Goal: Check status: Check status

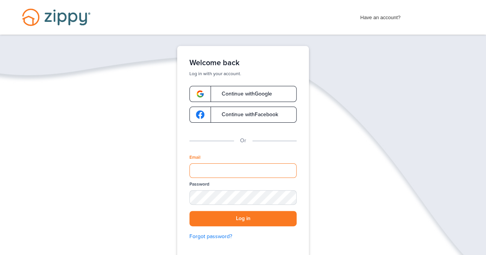
click at [275, 167] on input "Email" at bounding box center [242, 171] width 107 height 15
type input "**********"
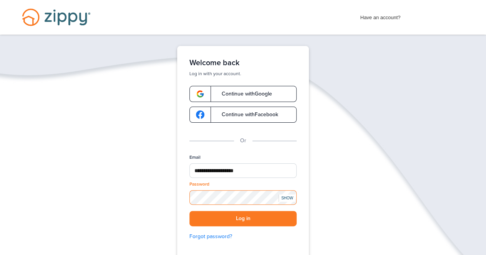
click at [189, 211] on button "Log in" at bounding box center [242, 219] width 107 height 16
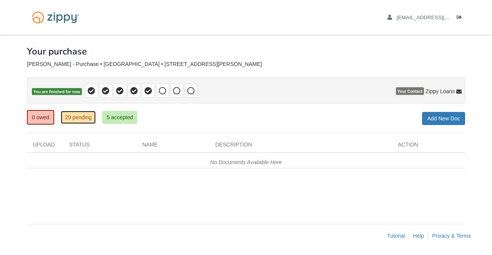
click at [85, 117] on link "29 pending" at bounding box center [78, 117] width 35 height 13
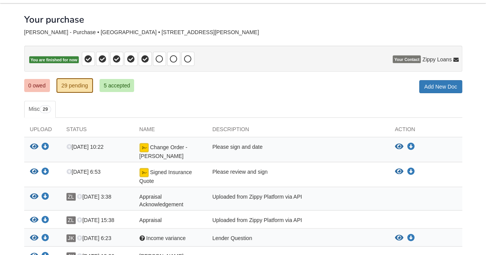
scroll to position [628, 0]
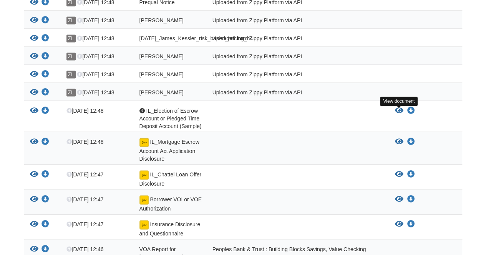
click at [399, 111] on icon "View IL_Election of Escrow Account or Pledged Time Deposit Account (Sample)" at bounding box center [399, 111] width 8 height 8
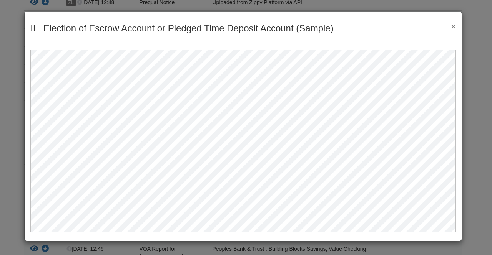
click at [453, 25] on button "×" at bounding box center [450, 26] width 9 height 8
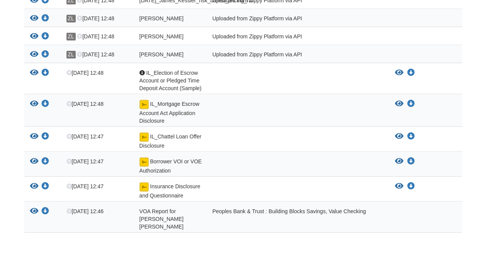
scroll to position [667, 0]
